Goal: Find specific page/section: Find specific page/section

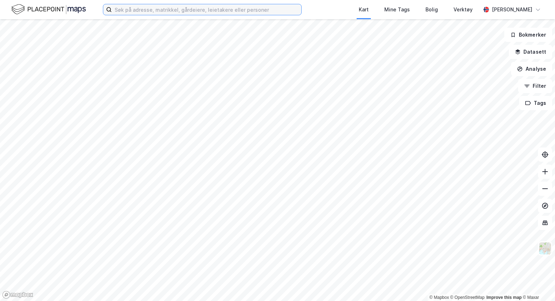
click at [146, 10] on input at bounding box center [206, 9] width 189 height 11
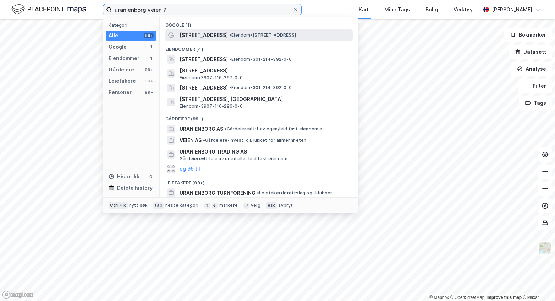
type input "uranienborg veien 7"
click at [203, 33] on span "[STREET_ADDRESS]" at bounding box center [204, 35] width 48 height 9
